Goal: Task Accomplishment & Management: Manage account settings

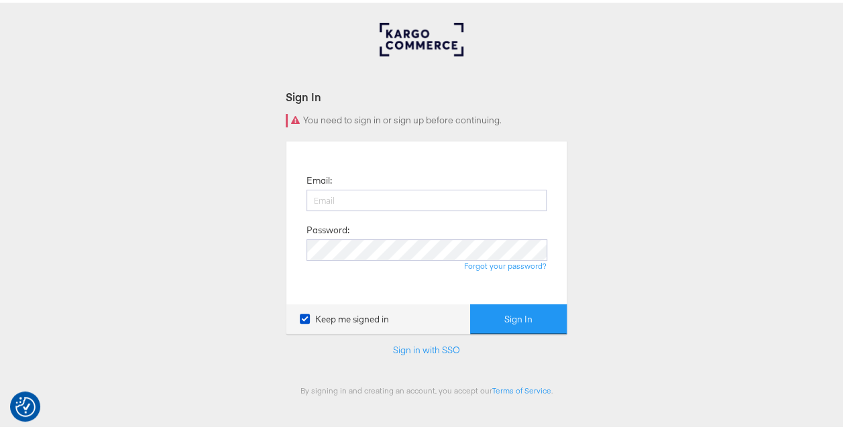
scroll to position [67, 0]
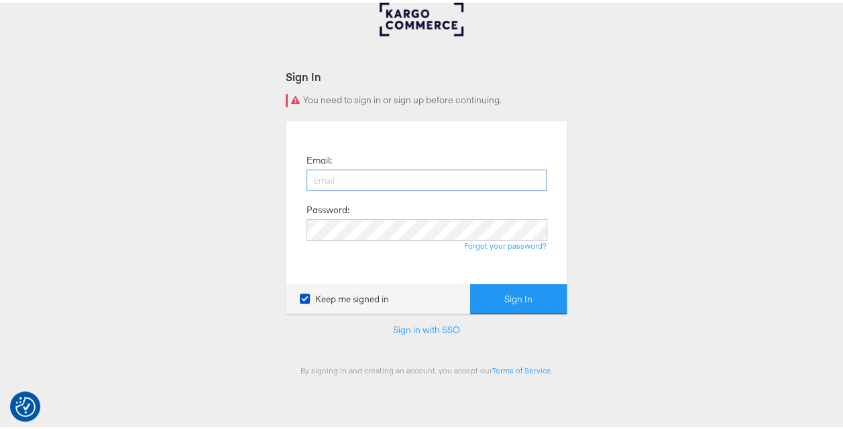
click at [399, 180] on input "email" at bounding box center [427, 177] width 240 height 21
type input "[PERSON_NAME][EMAIL_ADDRESS][PERSON_NAME][DOMAIN_NAME]"
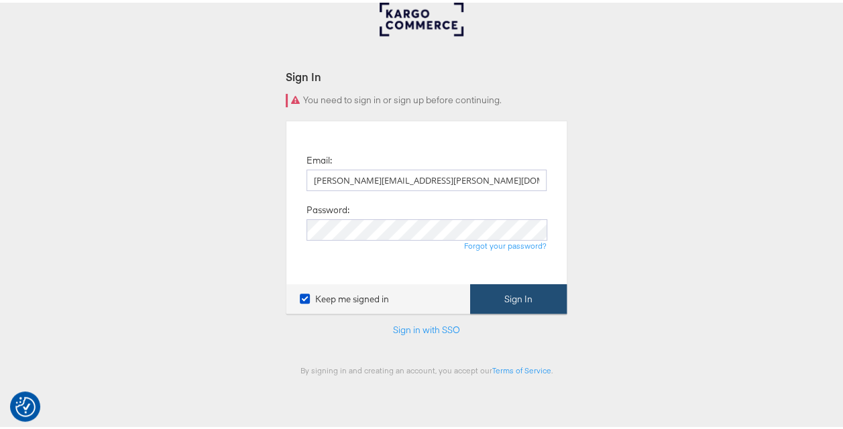
click at [502, 293] on button "Sign In" at bounding box center [518, 297] width 97 height 30
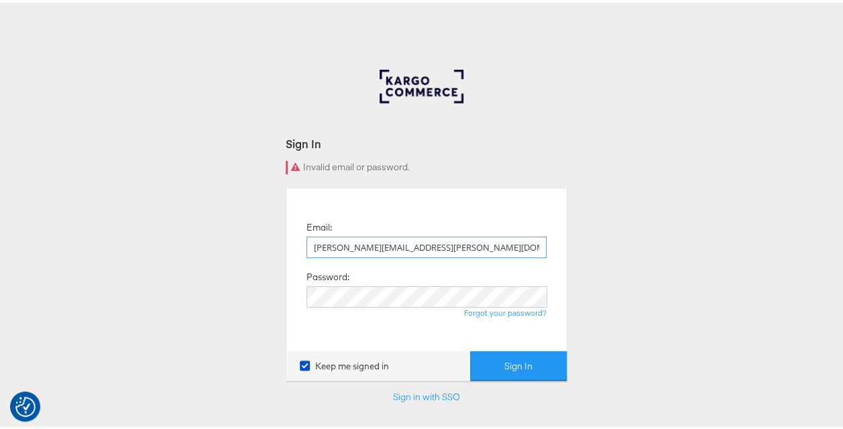
click at [315, 242] on input "[PERSON_NAME][EMAIL_ADDRESS][PERSON_NAME][DOMAIN_NAME]" at bounding box center [427, 244] width 240 height 21
click at [459, 249] on input "[PERSON_NAME][EMAIL_ADDRESS][PERSON_NAME][DOMAIN_NAME]" at bounding box center [427, 244] width 240 height 21
click at [457, 241] on input "[PERSON_NAME][EMAIL_ADDRESS][PERSON_NAME][DOMAIN_NAME]" at bounding box center [427, 244] width 240 height 21
drag, startPoint x: 457, startPoint y: 241, endPoint x: 263, endPoint y: 241, distance: 194.5
click at [263, 241] on div "Sign In Invalid email or password. Email: nidhi.vijayvargiya@groupm.com Passwor…" at bounding box center [426, 402] width 853 height 671
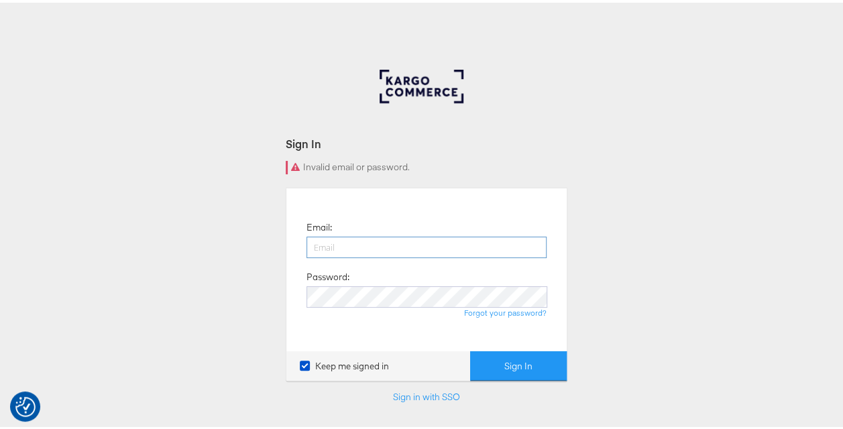
click at [337, 244] on input "email" at bounding box center [427, 244] width 240 height 21
type input "[PERSON_NAME][EMAIL_ADDRESS][PERSON_NAME][DOMAIN_NAME]"
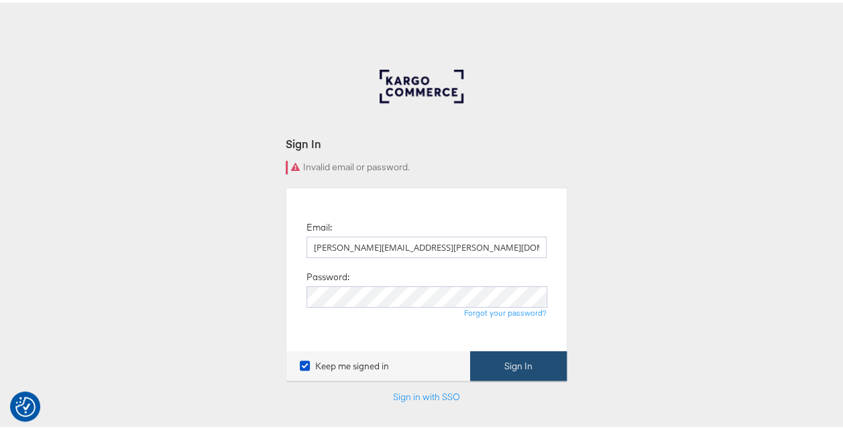
click at [500, 361] on button "Sign In" at bounding box center [518, 364] width 97 height 30
click at [425, 394] on link "Sign in with SSO" at bounding box center [426, 394] width 67 height 12
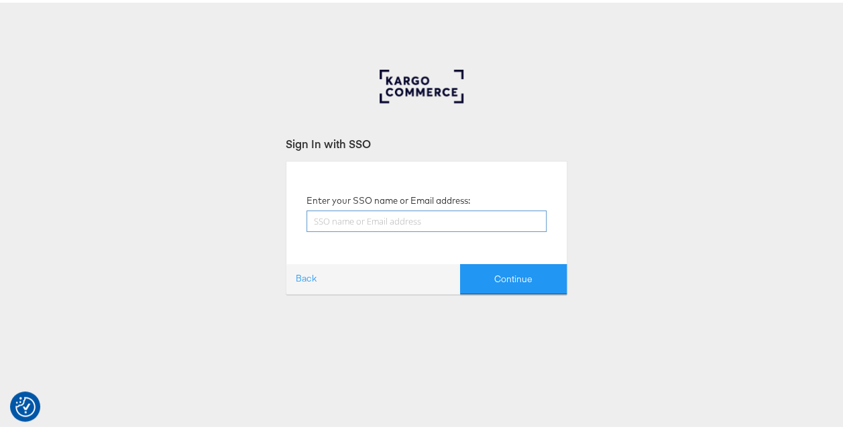
click at [420, 221] on input "text" at bounding box center [427, 218] width 240 height 21
type input "[PERSON_NAME][EMAIL_ADDRESS][PERSON_NAME][DOMAIN_NAME]"
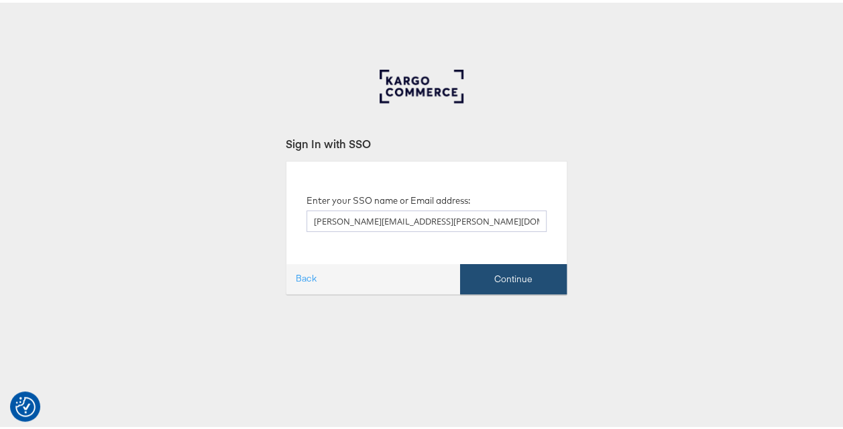
click at [482, 274] on button "Continue" at bounding box center [513, 277] width 107 height 30
